Goal: Information Seeking & Learning: Understand process/instructions

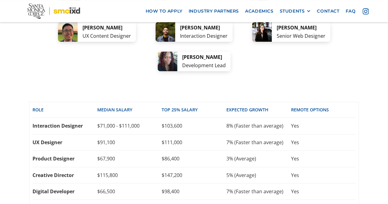
scroll to position [1305, 0]
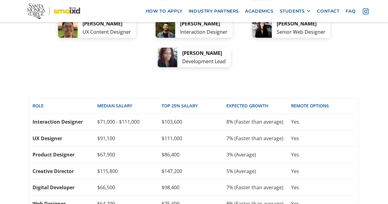
click at [219, 180] on div "Digital Developer $66,500 $98,400 7% (Faster than average) Yes" at bounding box center [194, 188] width 323 height 16
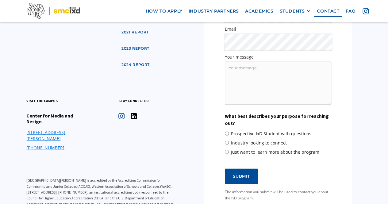
scroll to position [3048, 0]
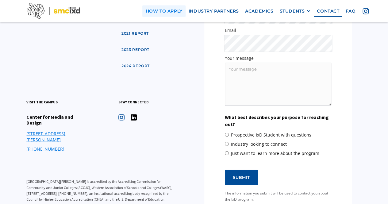
click at [177, 14] on link "how to apply" at bounding box center [163, 11] width 43 height 11
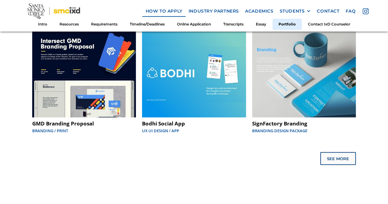
scroll to position [3066, 0]
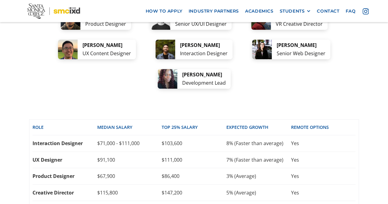
scroll to position [1339, 0]
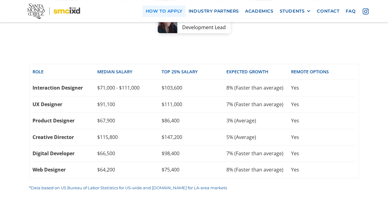
click at [162, 9] on link "how to apply" at bounding box center [163, 11] width 43 height 11
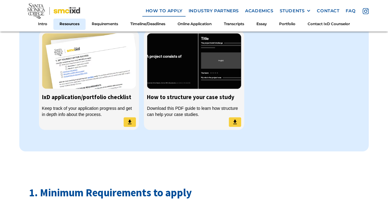
scroll to position [549, 0]
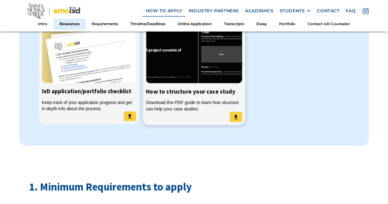
click at [176, 80] on img at bounding box center [194, 54] width 96 height 57
